Goal: Information Seeking & Learning: Learn about a topic

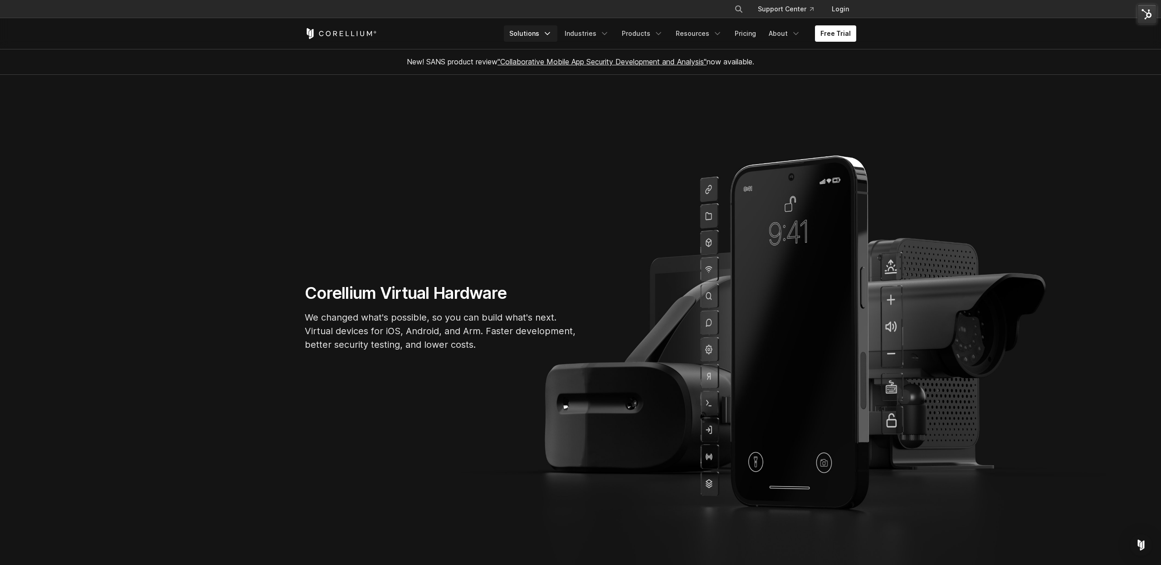
click at [550, 34] on polyline "Navigation Menu" at bounding box center [547, 34] width 5 height 2
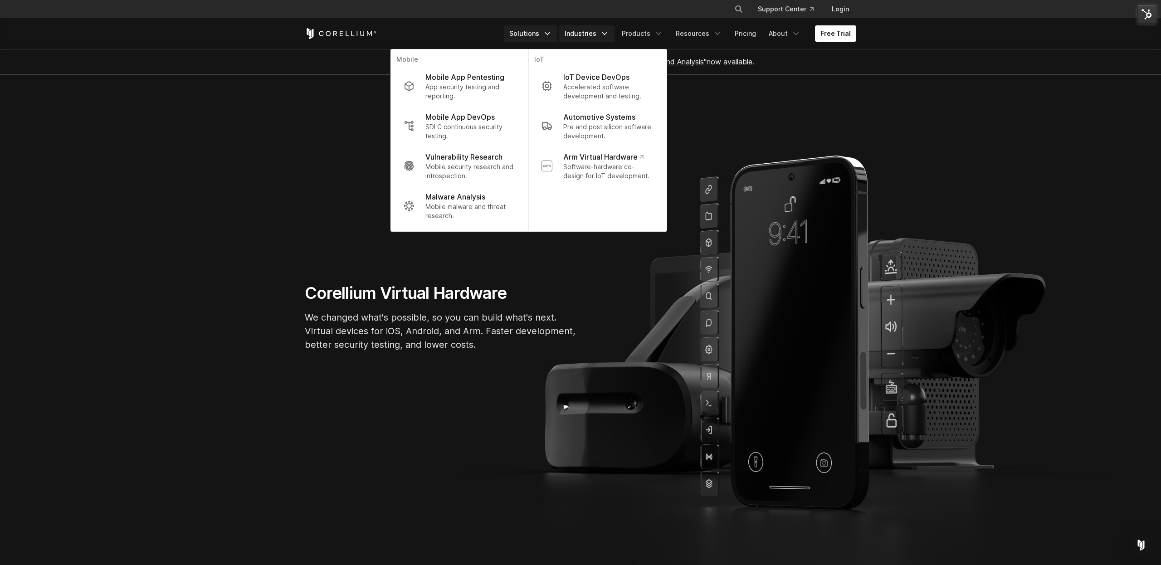
click at [607, 37] on icon "Navigation Menu" at bounding box center [604, 33] width 9 height 9
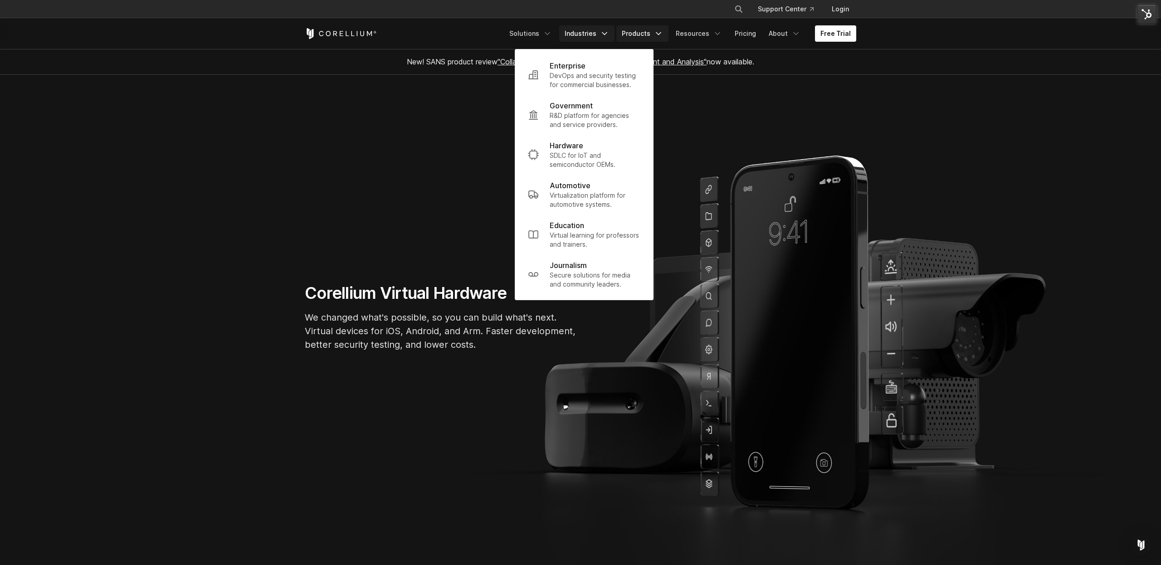
click at [661, 34] on icon "Navigation Menu" at bounding box center [658, 33] width 9 height 9
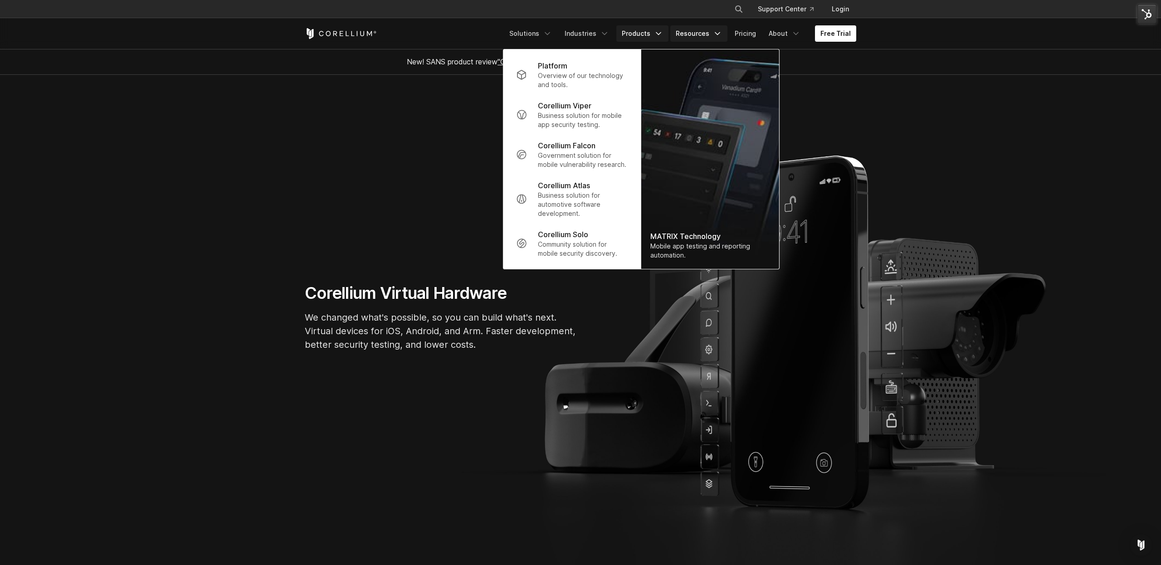
click at [717, 37] on icon "Navigation Menu" at bounding box center [717, 33] width 9 height 9
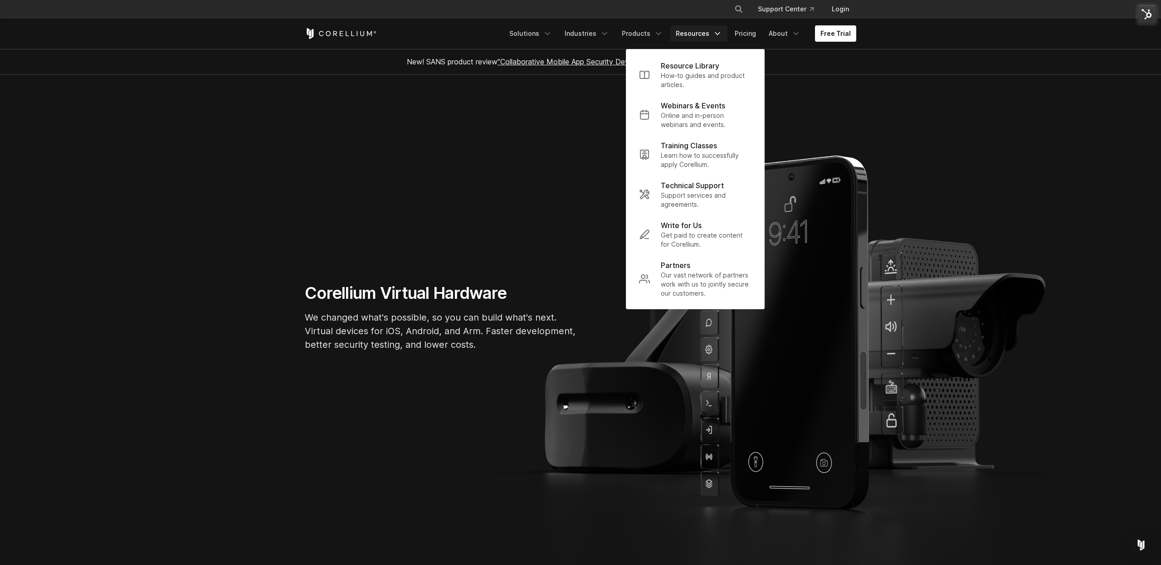
click at [742, 8] on icon "Search" at bounding box center [738, 8] width 7 height 7
click at [698, 10] on input "Search our site..." at bounding box center [691, 9] width 73 height 14
type input "**********"
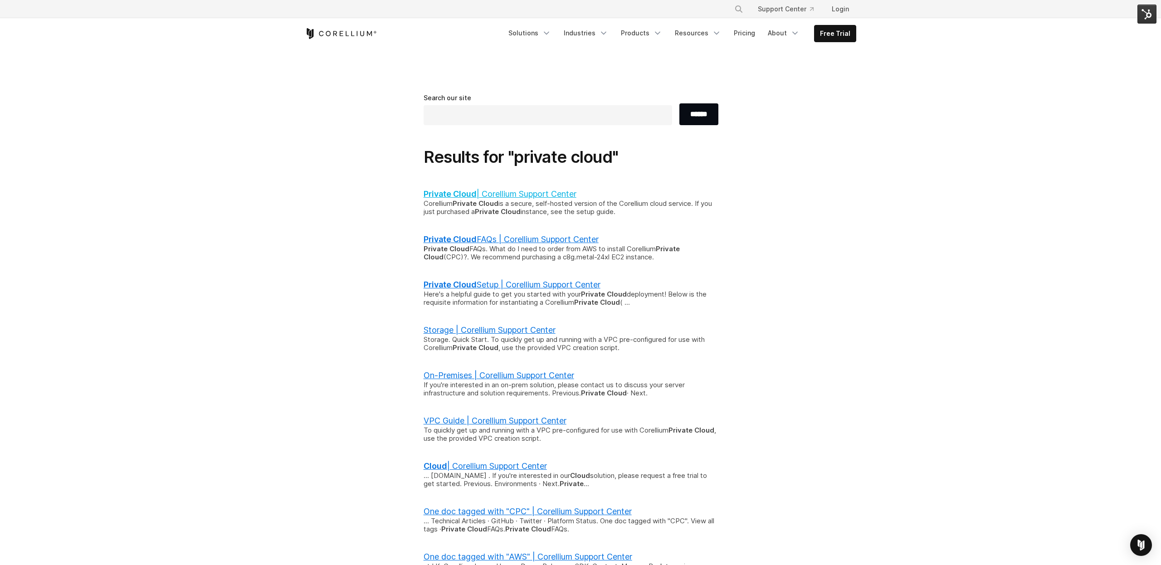
click at [447, 195] on b "Private Cloud" at bounding box center [450, 194] width 53 height 10
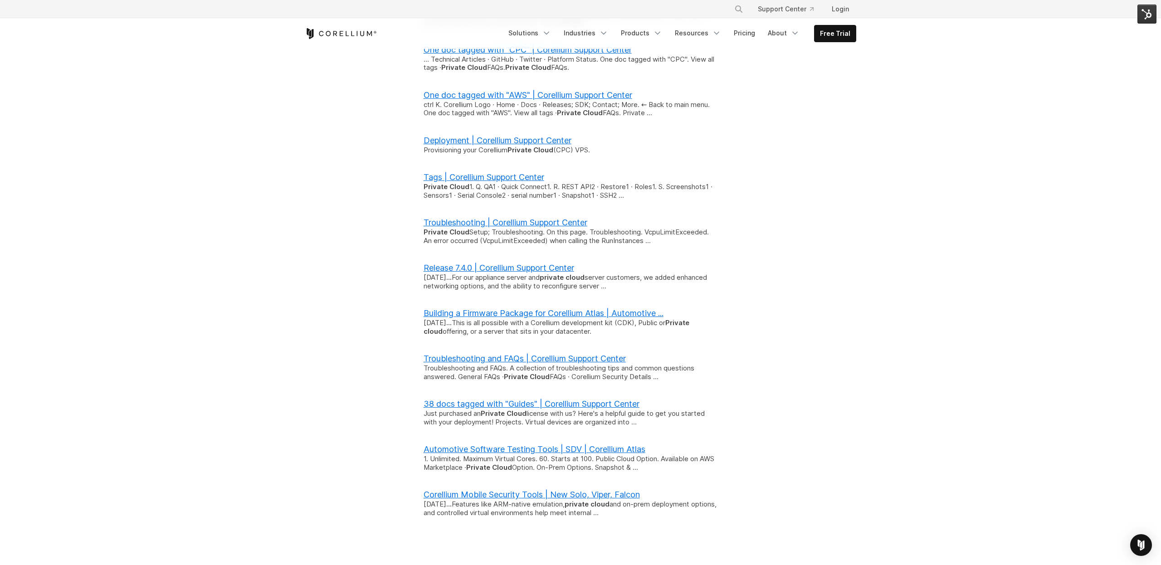
scroll to position [451, 0]
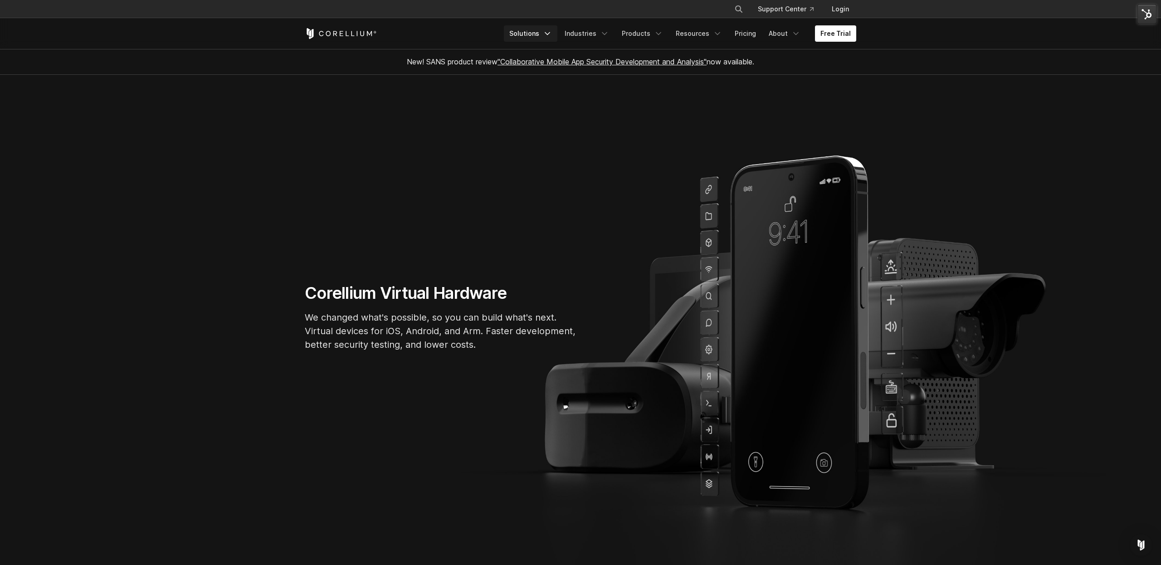
click at [552, 38] on icon "Navigation Menu" at bounding box center [547, 33] width 9 height 9
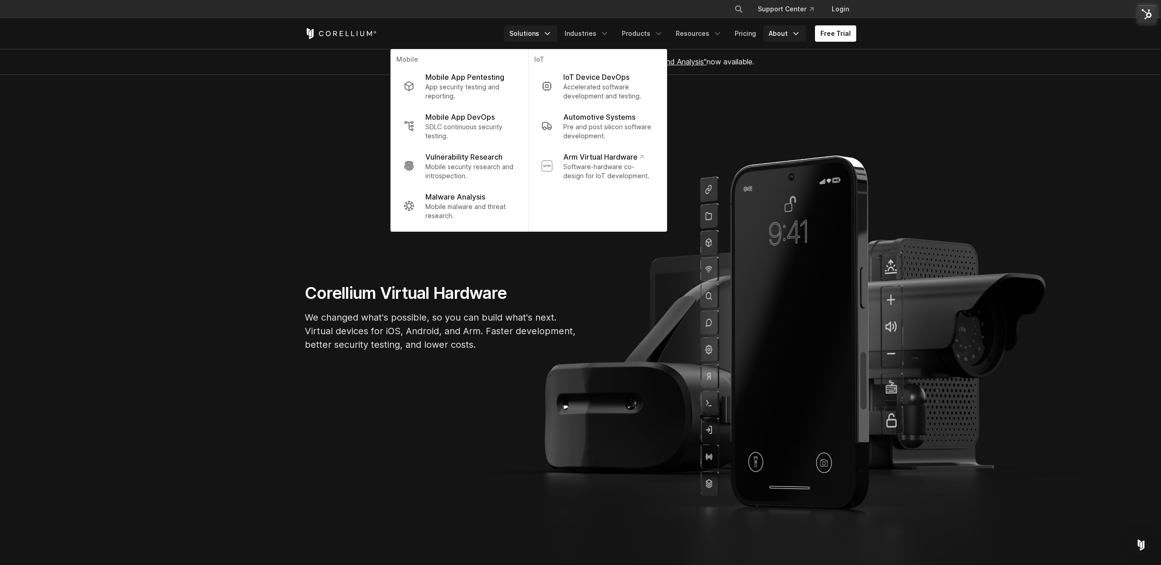
click at [788, 36] on link "About" at bounding box center [784, 33] width 43 height 16
